Goal: Transaction & Acquisition: Purchase product/service

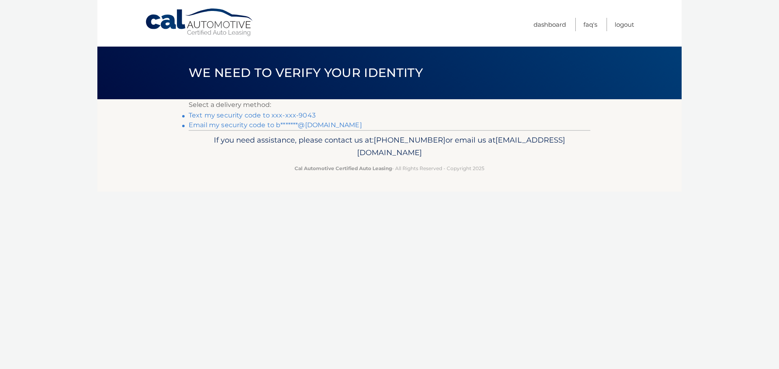
click at [303, 115] on link "Text my security code to xxx-xxx-9043" at bounding box center [252, 116] width 127 height 8
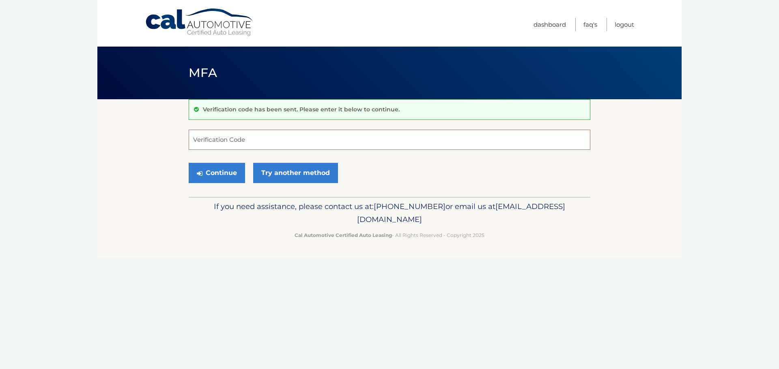
click at [339, 135] on input "Verification Code" at bounding box center [389, 140] width 401 height 20
type input "749275"
click at [220, 176] on button "Continue" at bounding box center [217, 173] width 56 height 20
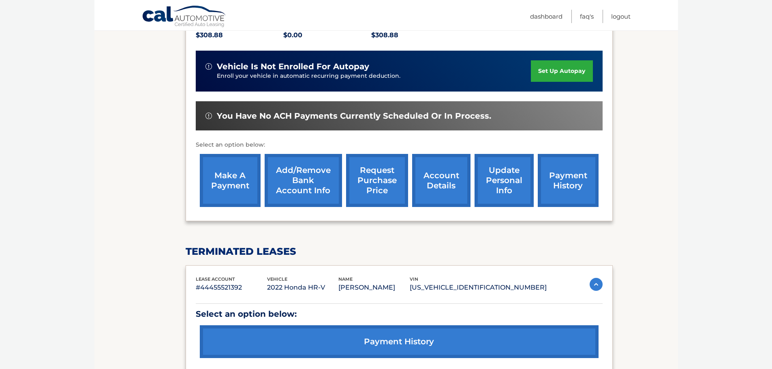
scroll to position [203, 0]
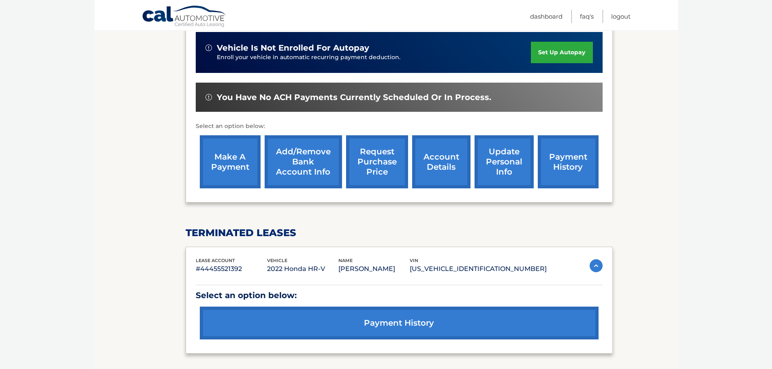
click at [444, 160] on link "account details" at bounding box center [441, 161] width 58 height 53
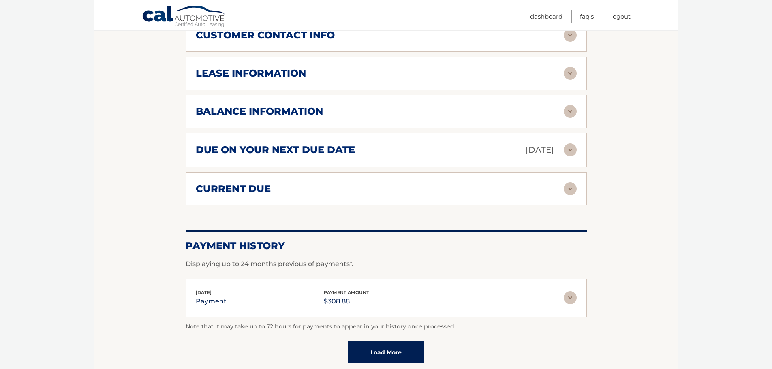
scroll to position [446, 0]
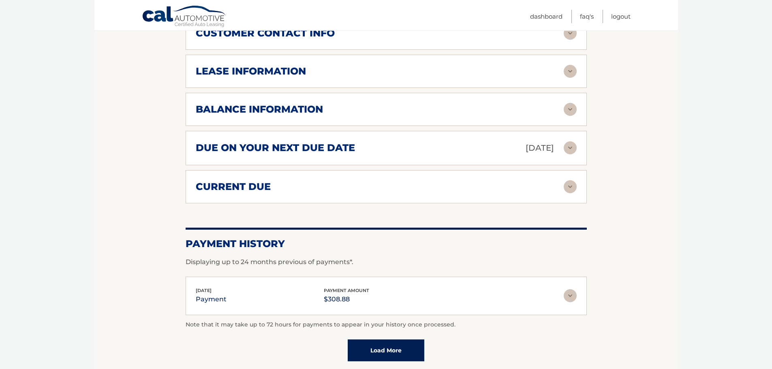
click at [566, 107] on img at bounding box center [570, 109] width 13 height 13
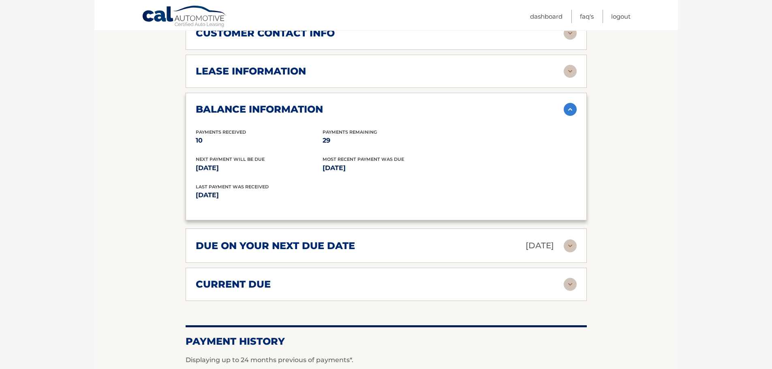
click at [566, 107] on img at bounding box center [570, 109] width 13 height 13
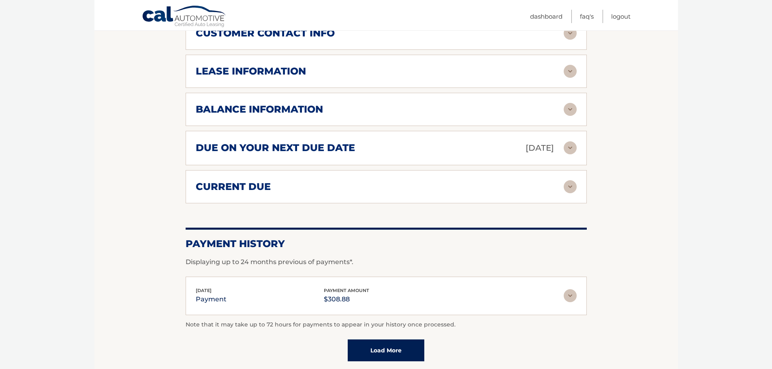
click at [567, 149] on img at bounding box center [570, 148] width 13 height 13
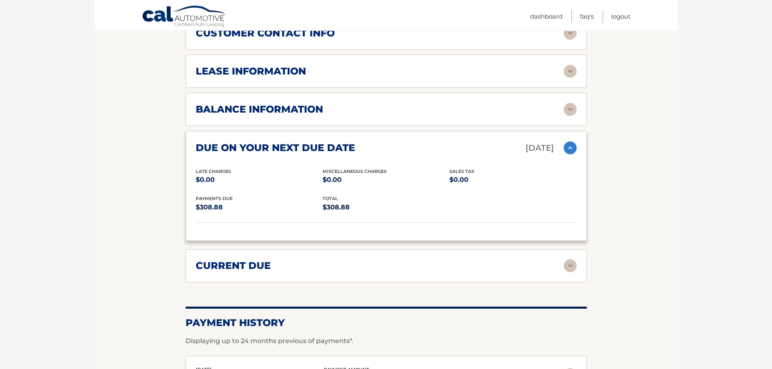
click at [567, 149] on img at bounding box center [570, 148] width 13 height 13
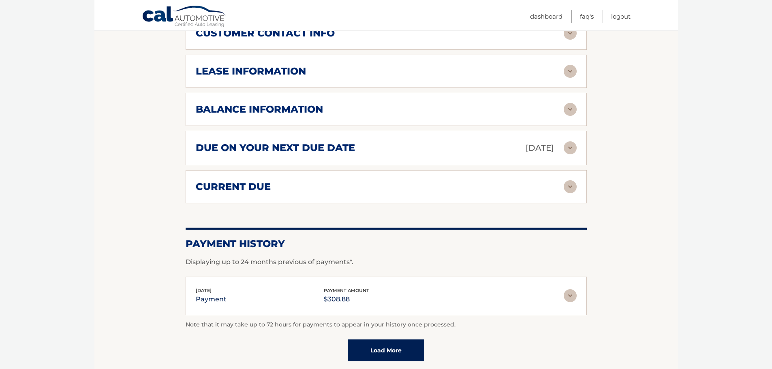
click at [567, 185] on img at bounding box center [570, 186] width 13 height 13
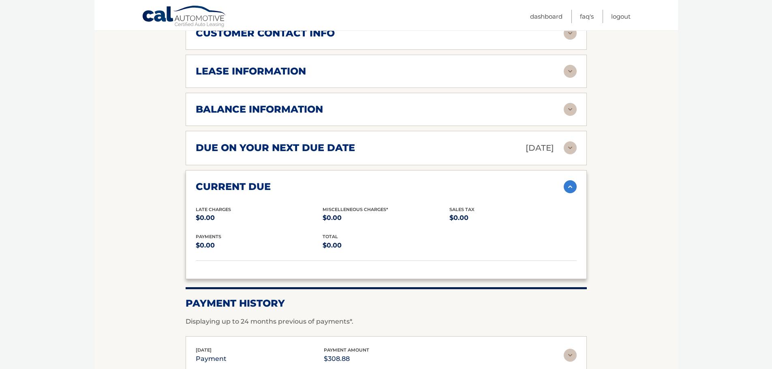
click at [567, 185] on img at bounding box center [570, 186] width 13 height 13
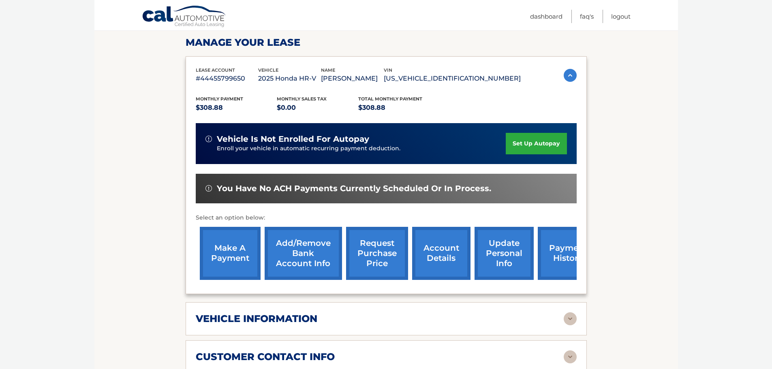
scroll to position [122, 0]
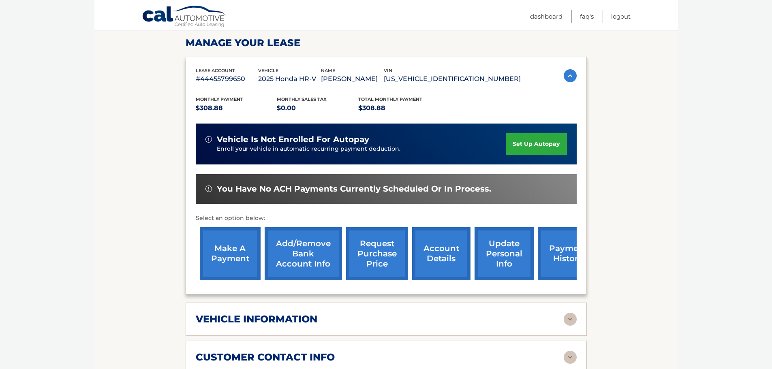
click at [234, 245] on link "make a payment" at bounding box center [230, 253] width 61 height 53
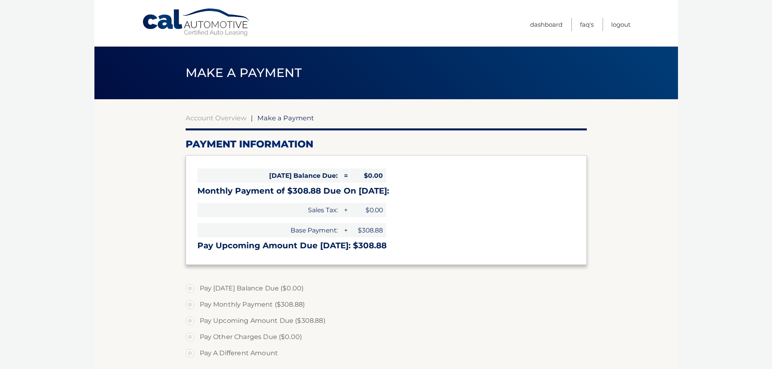
select select "OTMyZWQ1MTMtYjg5ZC00MTAzLWFlMmMtYmExMDQ5Yzk0ZGEx"
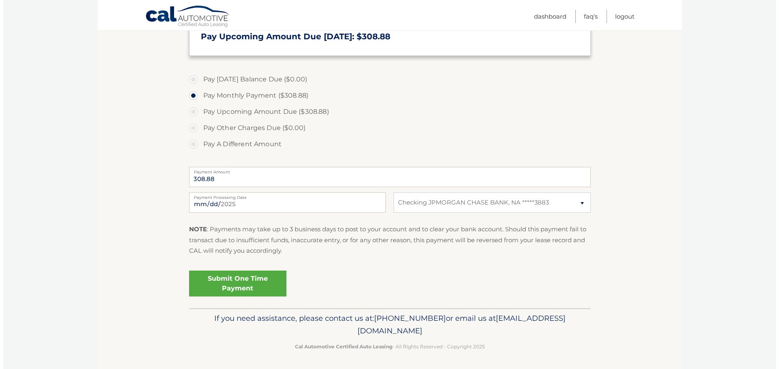
scroll to position [210, 0]
click at [242, 283] on link "Submit One Time Payment" at bounding box center [234, 283] width 97 height 26
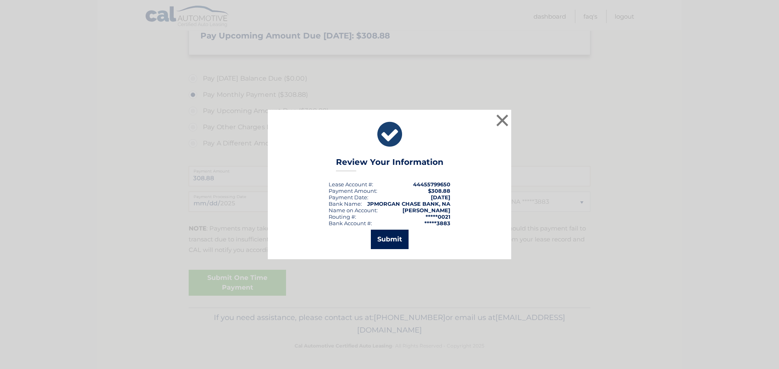
click at [391, 243] on button "Submit" at bounding box center [390, 239] width 38 height 19
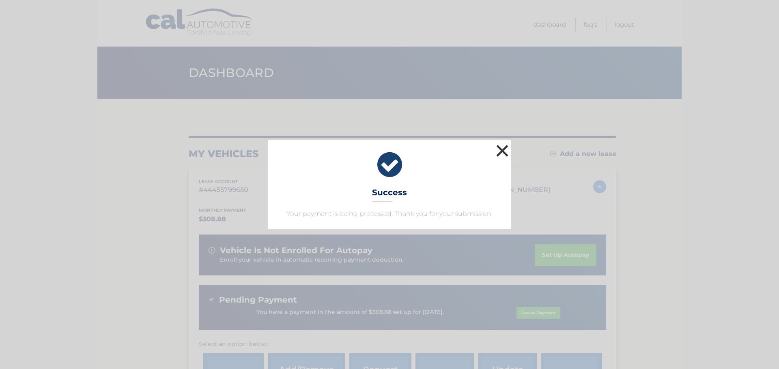
click at [501, 151] on button "×" at bounding box center [502, 151] width 16 height 16
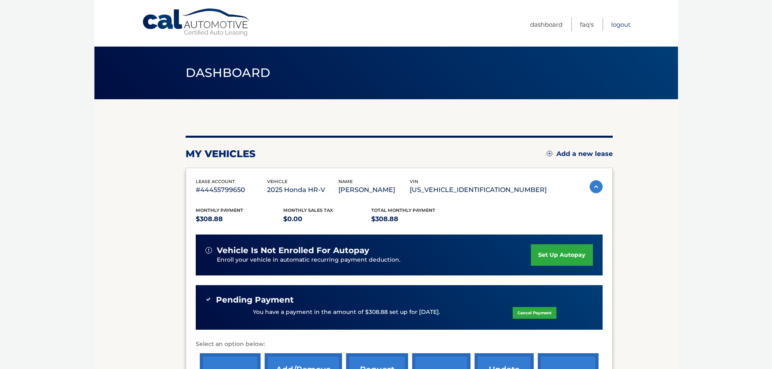
click at [617, 24] on link "Logout" at bounding box center [620, 24] width 19 height 13
